Goal: Task Accomplishment & Management: Manage account settings

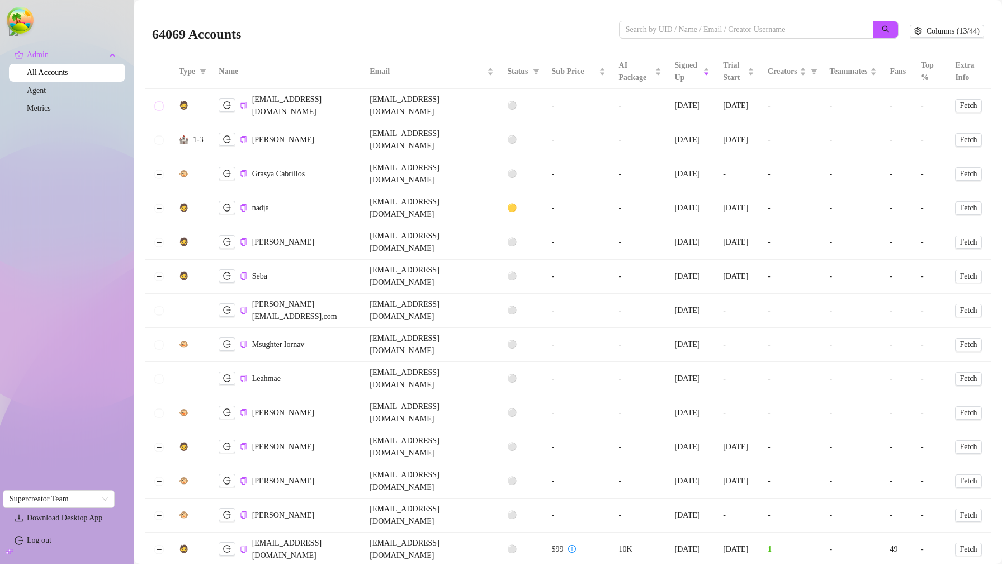
click at [158, 101] on button "Expand row" at bounding box center [158, 105] width 9 height 9
click at [159, 101] on button "Expand row" at bounding box center [158, 105] width 9 height 9
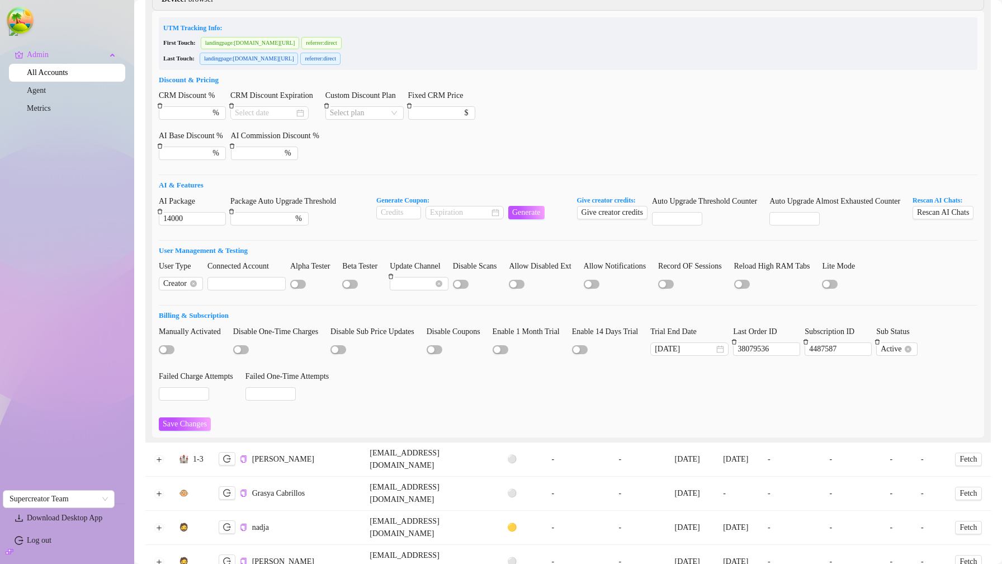
scroll to position [205, 0]
click at [865, 355] on input "4487587" at bounding box center [838, 349] width 66 height 12
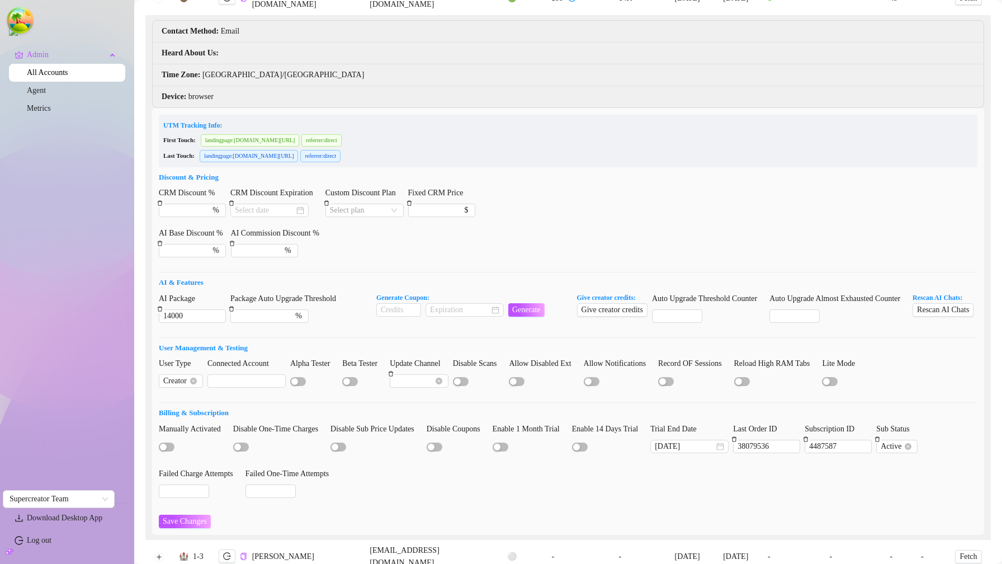
scroll to position [0, 0]
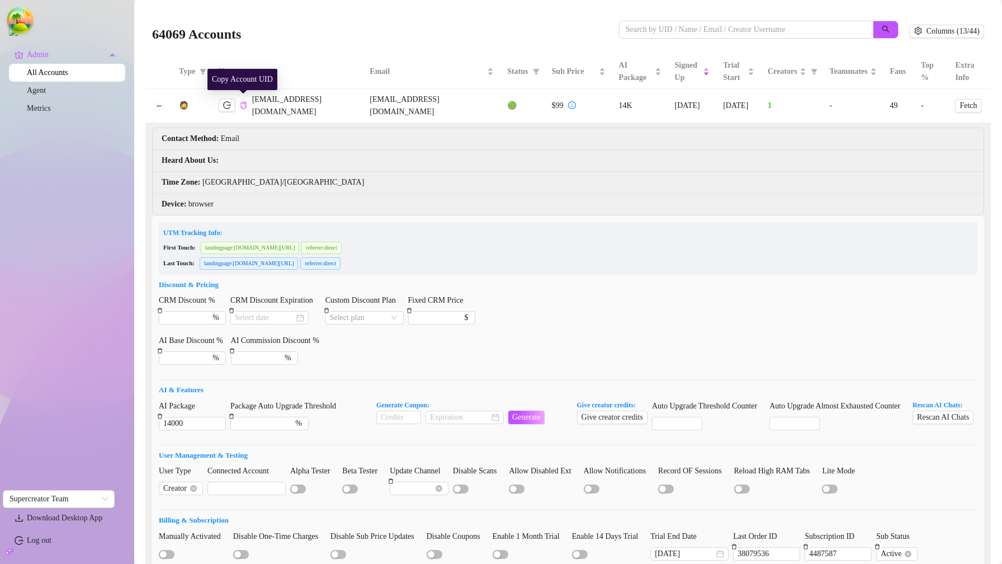
click at [244, 102] on icon "copy" at bounding box center [244, 105] width 6 height 7
click at [245, 102] on icon "copy" at bounding box center [244, 105] width 6 height 7
